Goal: Download file/media

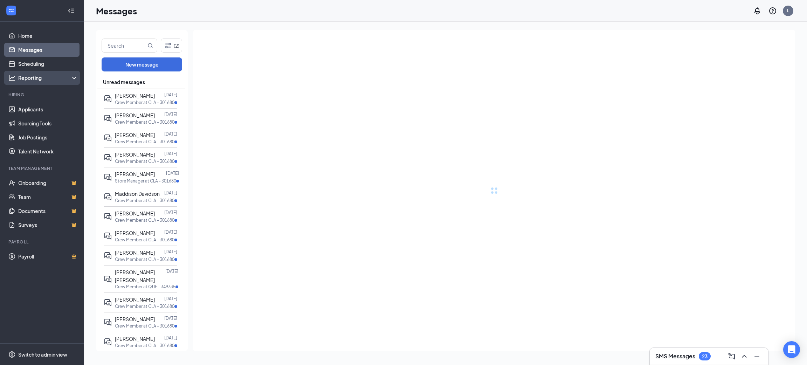
click at [35, 77] on div "Reporting" at bounding box center [48, 77] width 60 height 7
click at [36, 106] on link "Reports" at bounding box center [48, 106] width 60 height 14
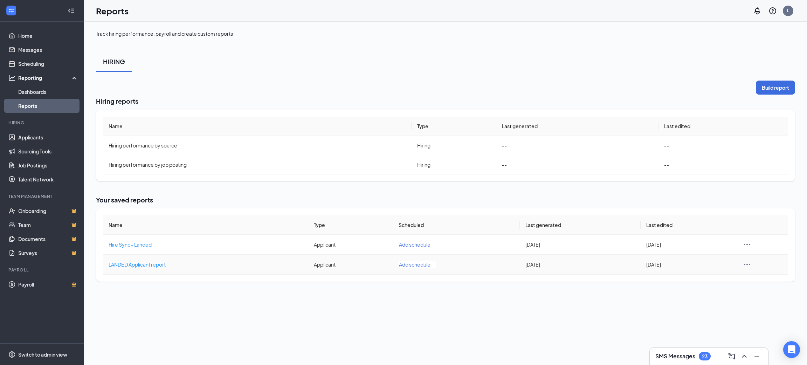
drag, startPoint x: 150, startPoint y: 264, endPoint x: 215, endPoint y: 192, distance: 97.4
click at [150, 264] on span "LANDED Applicant report" at bounding box center [137, 264] width 57 height 6
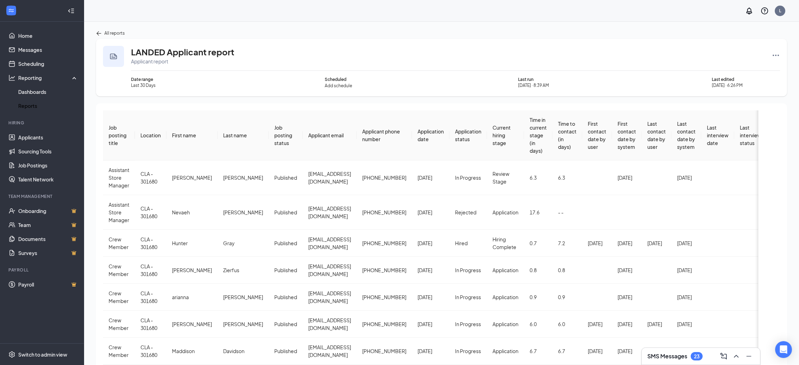
click at [780, 57] on div "LANDED Applicant report Applicant report Date range Last 30 Days Scheduled Add …" at bounding box center [441, 67] width 691 height 57
click at [773, 55] on icon "Ellipses" at bounding box center [775, 55] width 6 height 1
click at [749, 122] on span "Rerun report" at bounding box center [748, 122] width 29 height 7
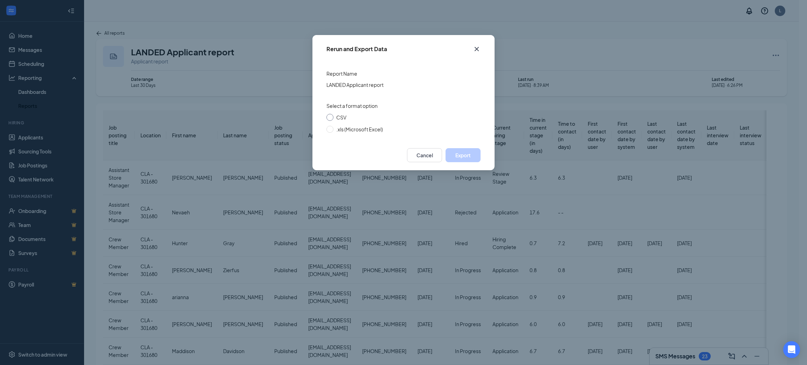
click at [343, 116] on span "CSV" at bounding box center [341, 117] width 10 height 6
click at [333, 116] on input "CSV" at bounding box center [329, 117] width 7 height 7
radio input "true"
click at [472, 157] on button "Export" at bounding box center [462, 155] width 35 height 14
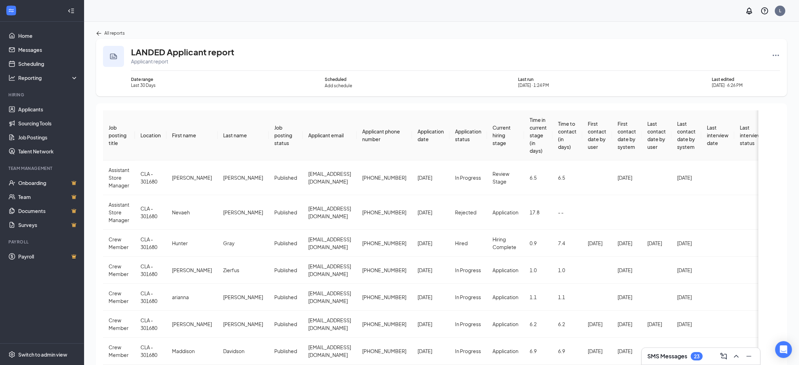
click at [423, 131] on span "Application date" at bounding box center [430, 135] width 26 height 14
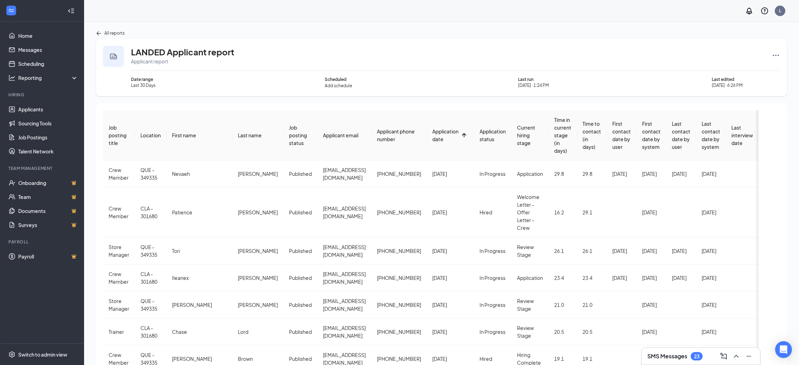
click at [432, 136] on span "Application date" at bounding box center [445, 135] width 26 height 14
